Goal: Task Accomplishment & Management: Use online tool/utility

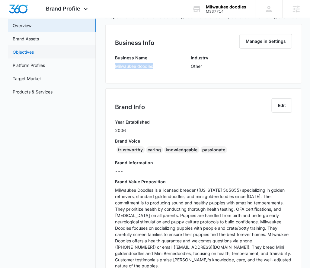
scroll to position [44, 0]
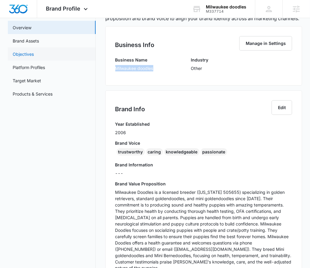
click at [39, 44] on link "Brand Assets" at bounding box center [26, 41] width 26 height 6
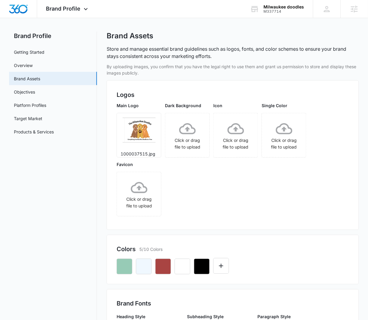
scroll to position [12, 0]
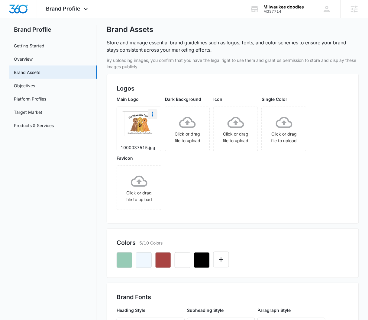
click at [151, 114] on icon "More" at bounding box center [152, 113] width 7 height 7
click at [156, 129] on div "Download" at bounding box center [165, 131] width 20 height 4
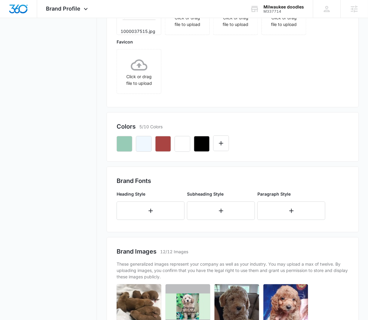
scroll to position [163, 0]
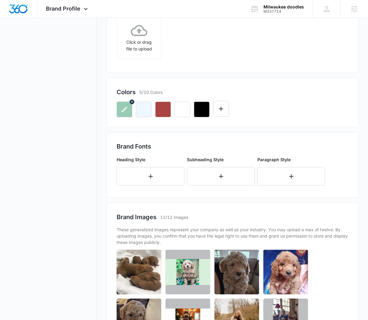
click at [127, 112] on icon "button" at bounding box center [124, 109] width 7 height 7
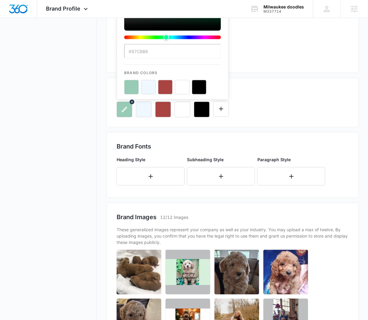
scroll to position [0, 0]
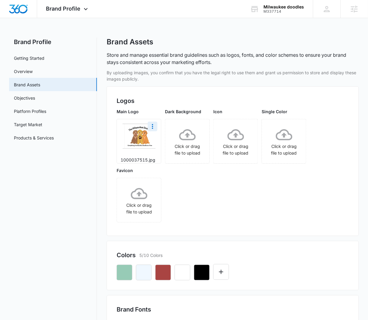
click at [310, 210] on div "Main Logo 1000037515.jpg Dark Background Click or drag file to upload Icon Clic…" at bounding box center [233, 167] width 232 height 118
click at [310, 212] on div "Main Logo 1000037515.jpg Dark Background Click or drag file to upload Icon Clic…" at bounding box center [233, 167] width 232 height 118
click at [148, 268] on button "button" at bounding box center [144, 273] width 16 height 16
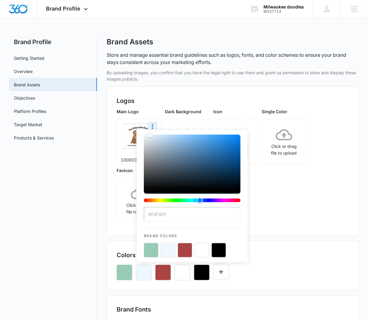
click at [310, 206] on div "Main Logo 1000037515.jpg Dark Background Click or drag file to upload Icon Clic…" at bounding box center [233, 167] width 232 height 118
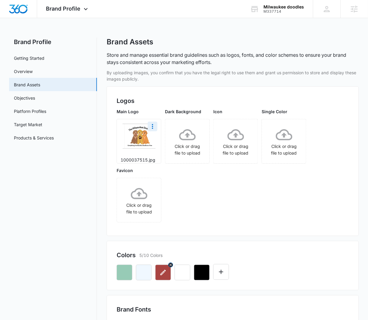
click at [161, 268] on button "button" at bounding box center [163, 273] width 16 height 16
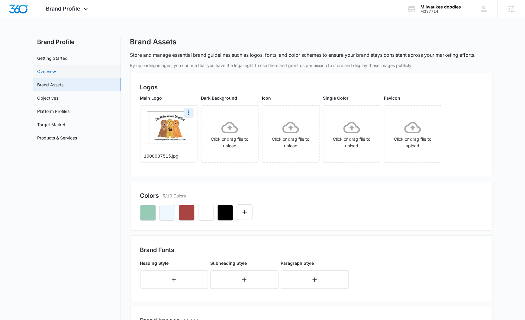
click at [56, 69] on link "Overview" at bounding box center [46, 71] width 19 height 6
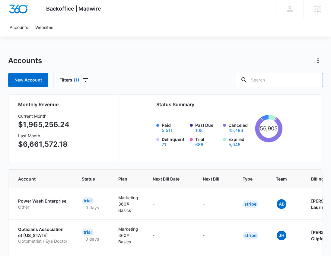
click at [266, 84] on input "text" at bounding box center [279, 80] width 87 height 14
paste input "M337714 -"
type input "M337714"
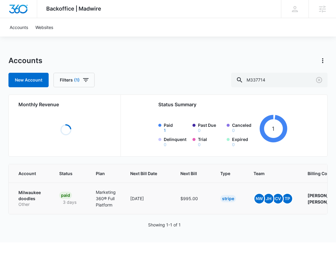
click at [33, 193] on p "Milwaukee doodles" at bounding box center [31, 196] width 26 height 12
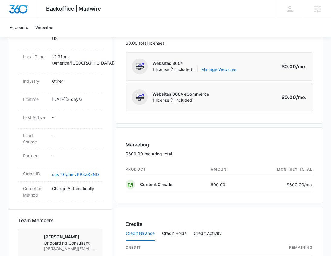
scroll to position [273, 0]
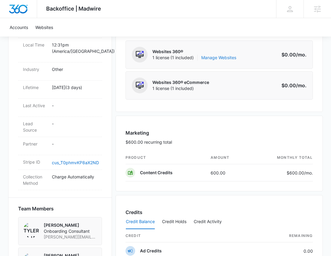
click at [213, 57] on link "Manage Websites" at bounding box center [218, 58] width 35 height 6
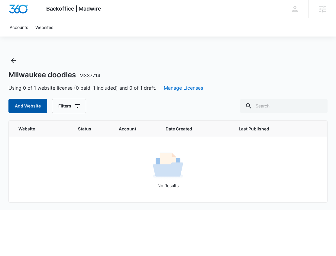
click at [25, 104] on button "Add Website" at bounding box center [27, 106] width 39 height 14
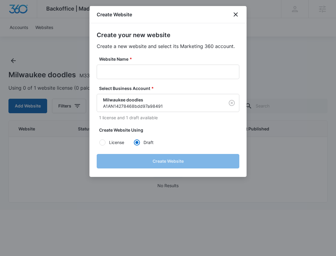
radio input "true"
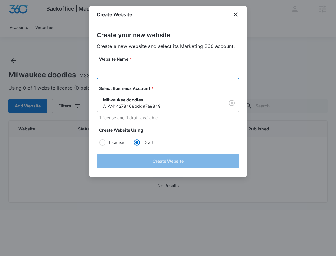
click at [141, 73] on input "Website Name *" at bounding box center [168, 72] width 142 height 14
paste input "M337714 -"
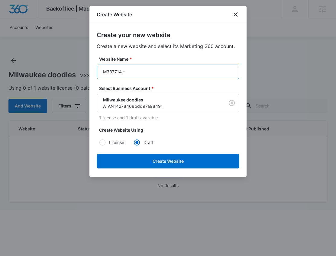
click at [167, 70] on input "M337714 -" at bounding box center [168, 72] width 142 height 14
paste input "Milwaukee Doodles"
type input "M337714 - Milwaukee Doodles"
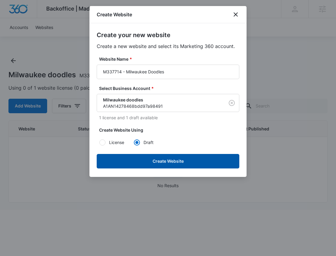
click at [203, 166] on button "Create Website" at bounding box center [168, 161] width 142 height 14
